Goal: Navigation & Orientation: Find specific page/section

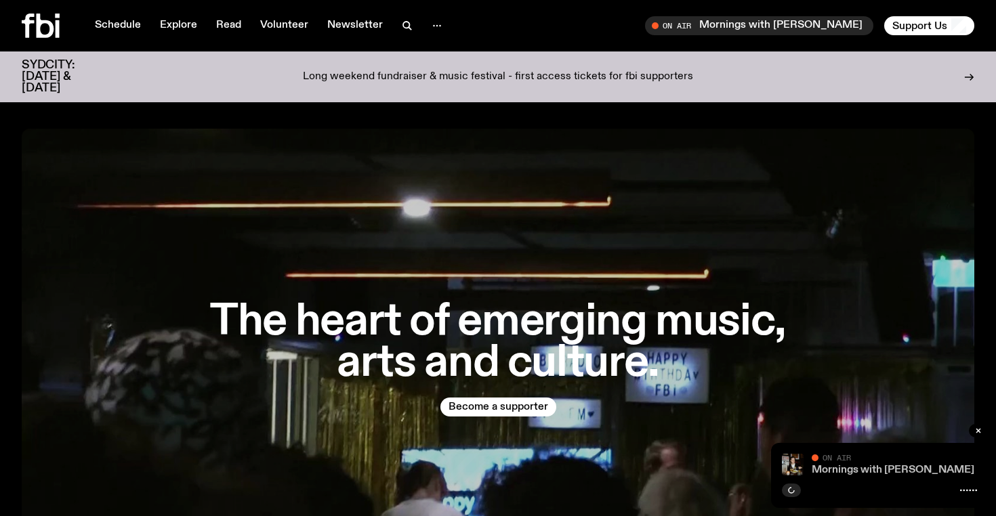
click at [881, 474] on link "Mornings with [PERSON_NAME]" at bounding box center [893, 470] width 163 height 11
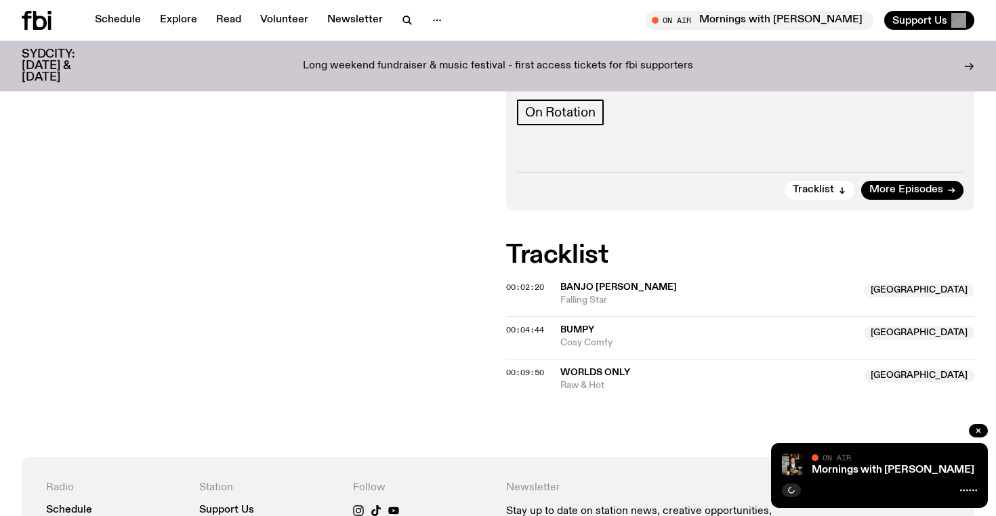
scroll to position [261, 0]
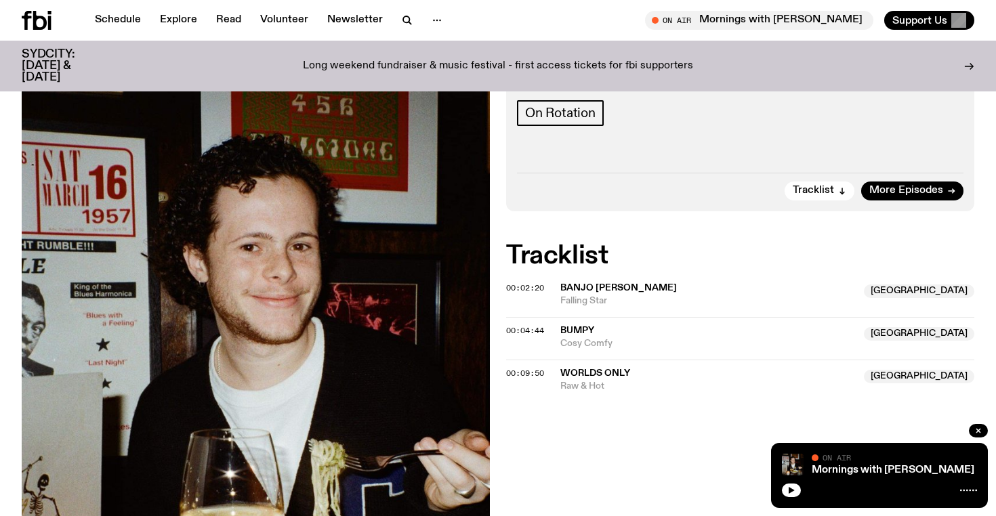
click at [791, 492] on icon "button" at bounding box center [791, 490] width 8 height 8
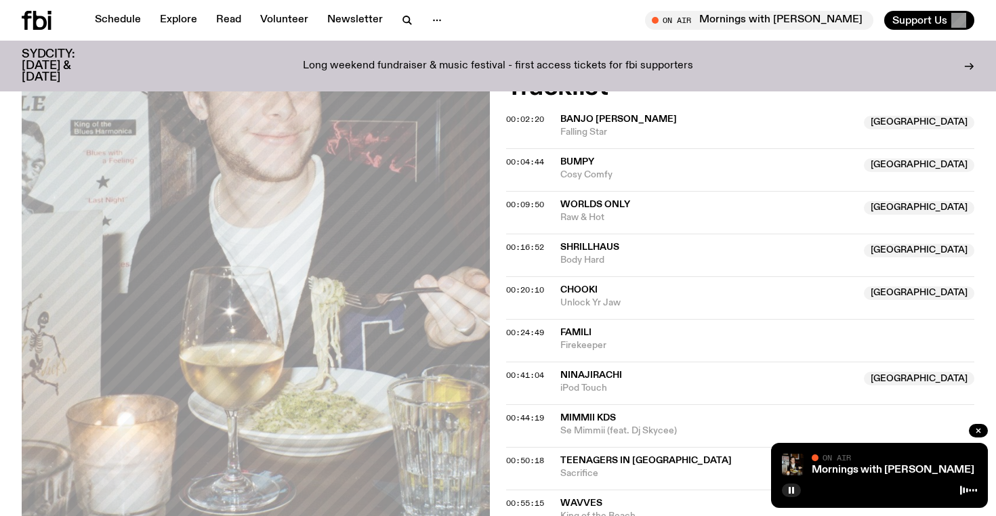
scroll to position [0, 0]
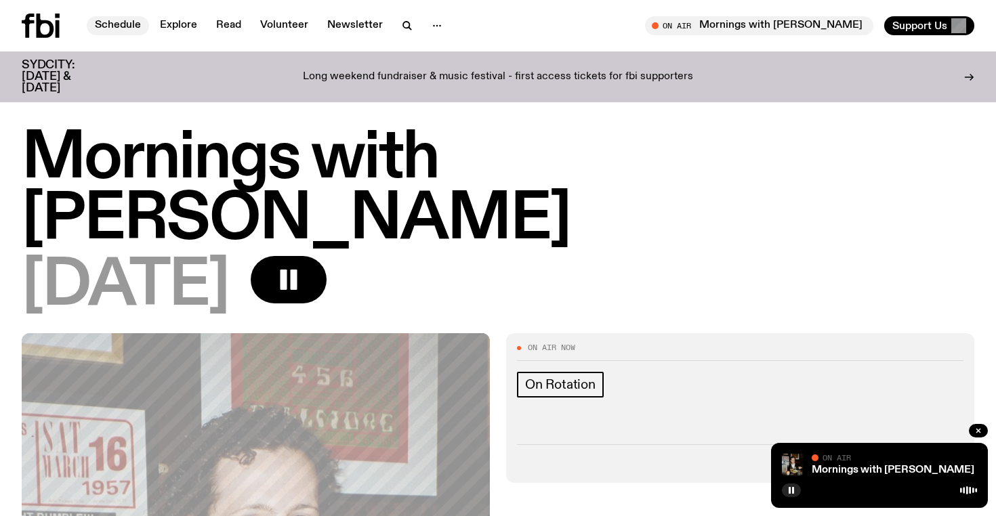
click at [125, 26] on link "Schedule" at bounding box center [118, 25] width 62 height 19
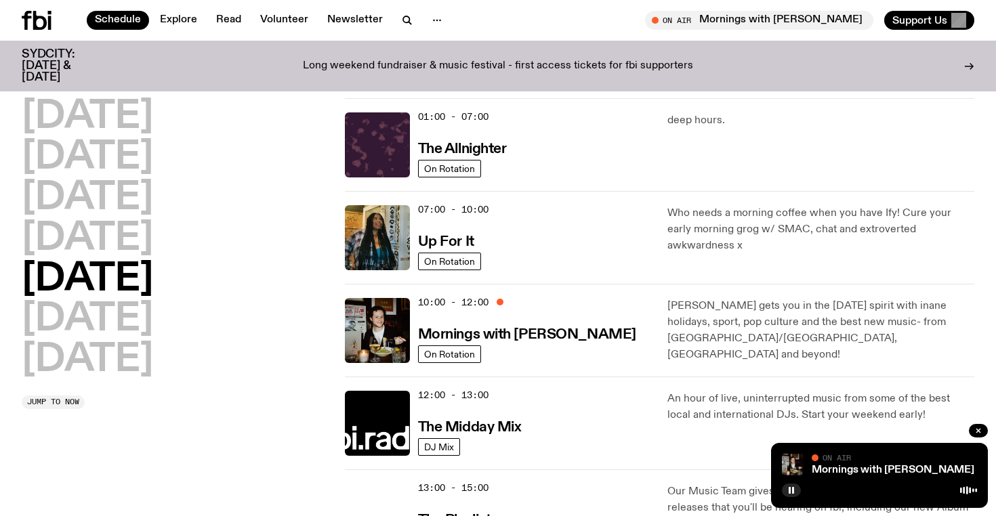
scroll to position [27, 0]
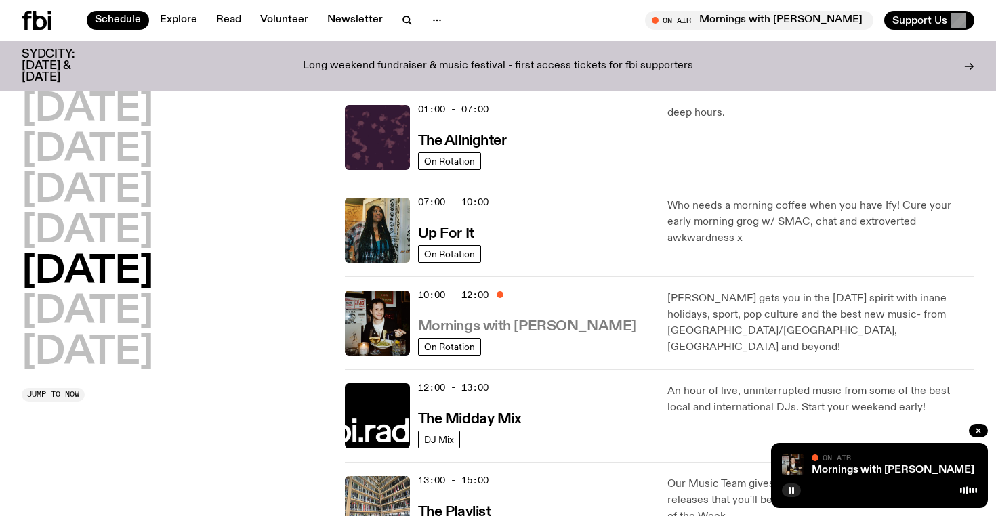
click at [560, 324] on h3 "Mornings with [PERSON_NAME]" at bounding box center [527, 327] width 218 height 14
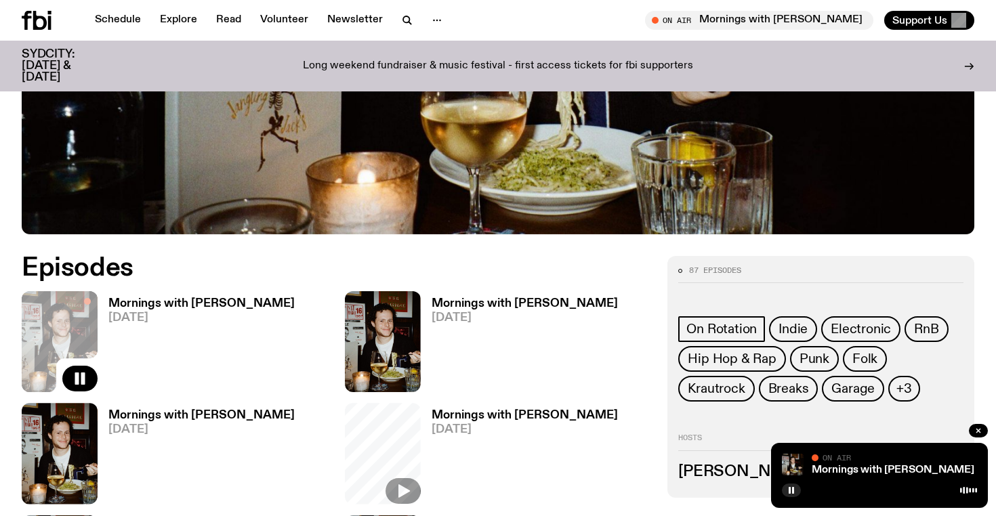
scroll to position [558, 0]
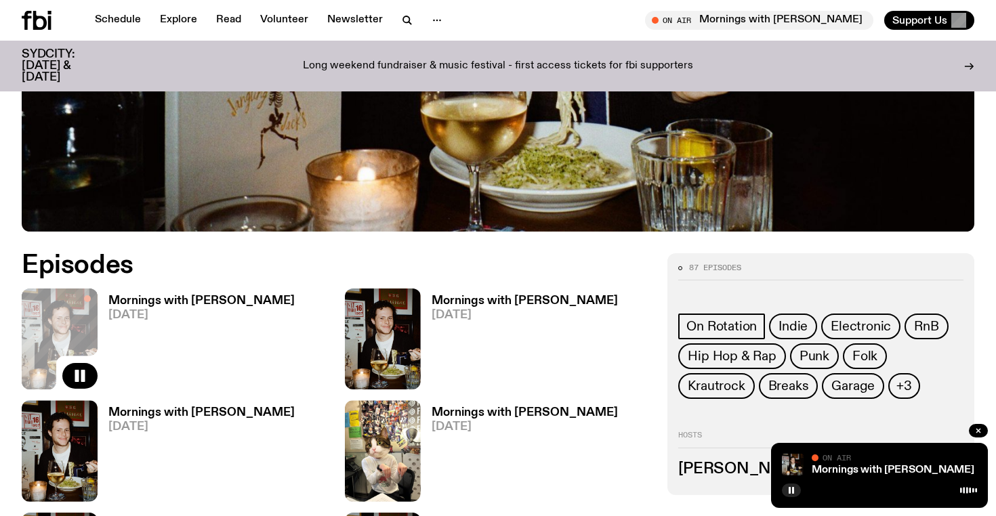
click at [192, 295] on h3 "Mornings with [PERSON_NAME]" at bounding box center [201, 301] width 186 height 12
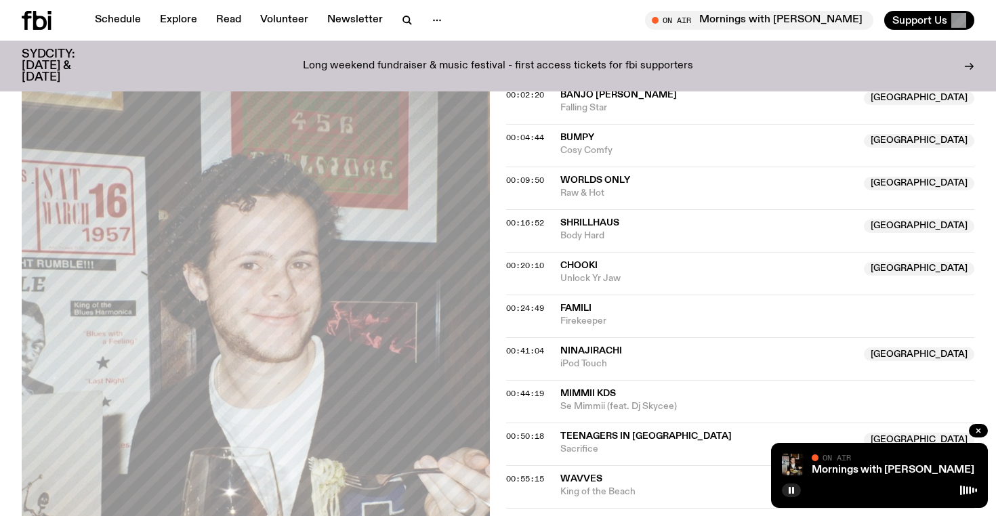
scroll to position [515, 0]
